Goal: Navigation & Orientation: Understand site structure

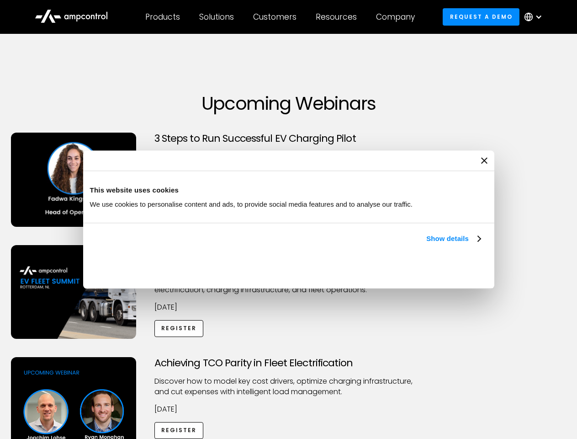
click at [426, 244] on link "Show details" at bounding box center [453, 238] width 54 height 11
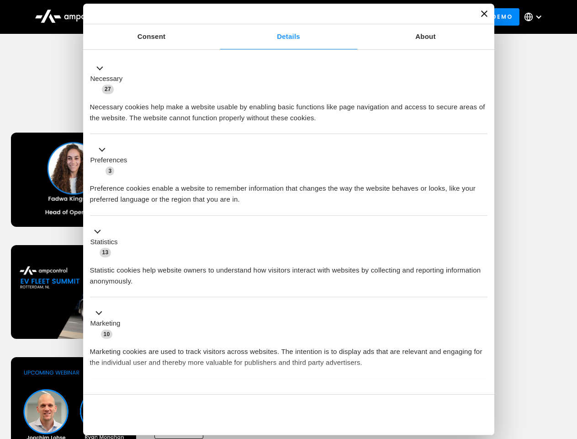
click at [482, 378] on ul "Necessary 27 Necessary cookies help make a website usable by enabling basic fun…" at bounding box center [288, 241] width 406 height 377
click at [567, 368] on div "Achieving TCO Parity in Fleet Electrification Discover how to model key cost dr…" at bounding box center [289, 428] width 574 height 143
click at [281, 17] on div "Customers" at bounding box center [274, 17] width 43 height 10
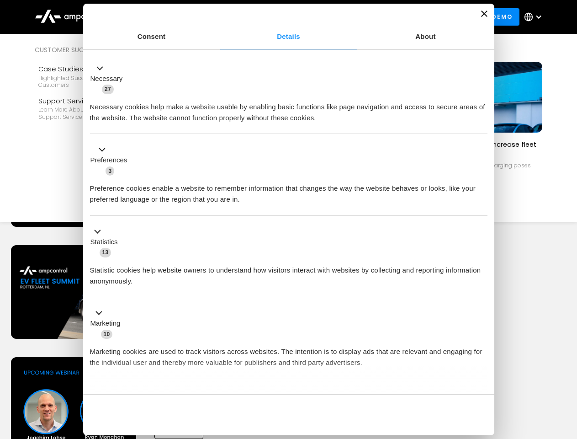
click at [162, 17] on div "Products" at bounding box center [162, 17] width 35 height 10
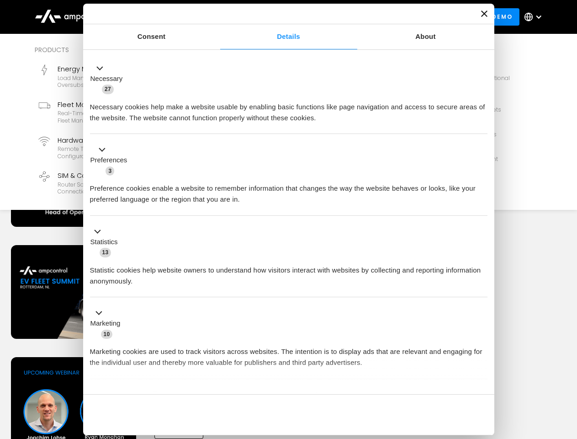
click at [217, 17] on div "Solutions" at bounding box center [216, 17] width 35 height 10
click at [276, 17] on div "Customers" at bounding box center [274, 17] width 43 height 10
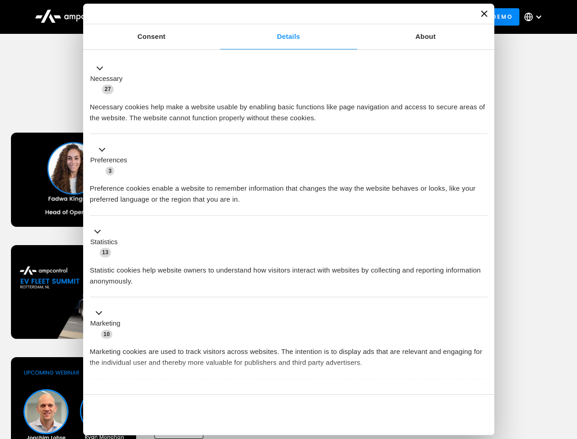
click at [338, 17] on div "Resources" at bounding box center [336, 17] width 41 height 10
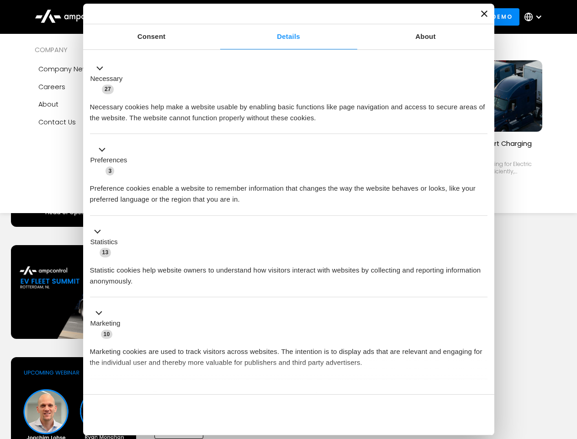
click at [399, 17] on div "Company" at bounding box center [395, 17] width 39 height 10
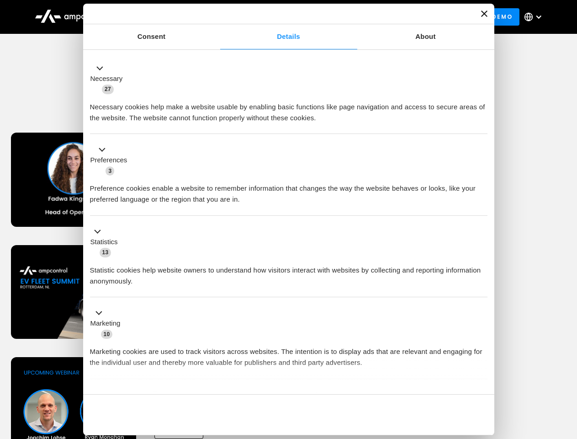
click at [536, 17] on div at bounding box center [538, 16] width 7 height 7
